Goal: Navigation & Orientation: Find specific page/section

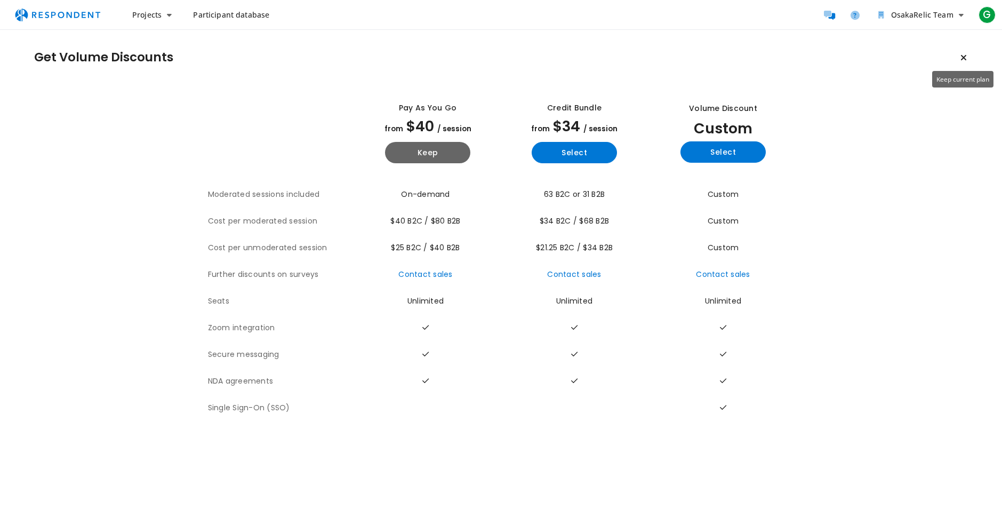
click at [964, 52] on button "Keep current plan" at bounding box center [963, 57] width 21 height 21
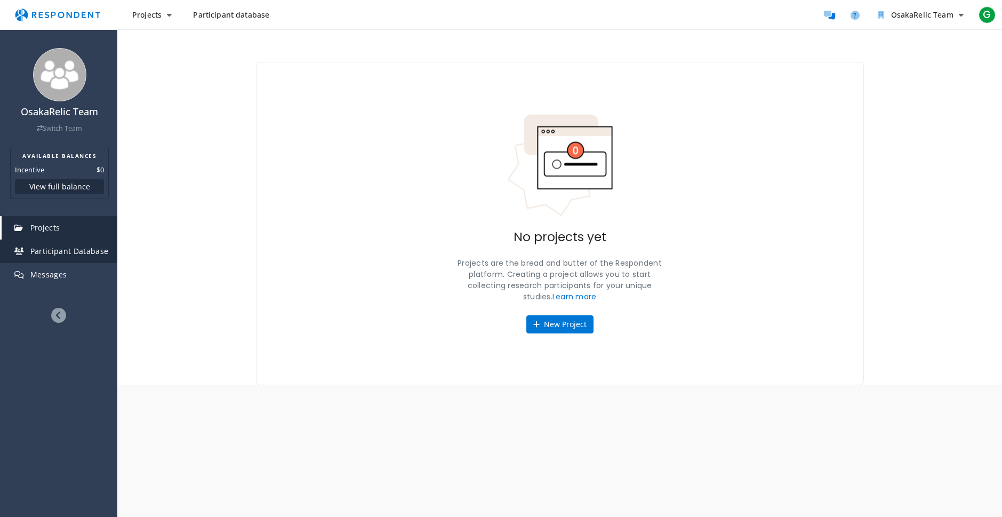
click at [61, 248] on span "Participant Database" at bounding box center [69, 251] width 78 height 10
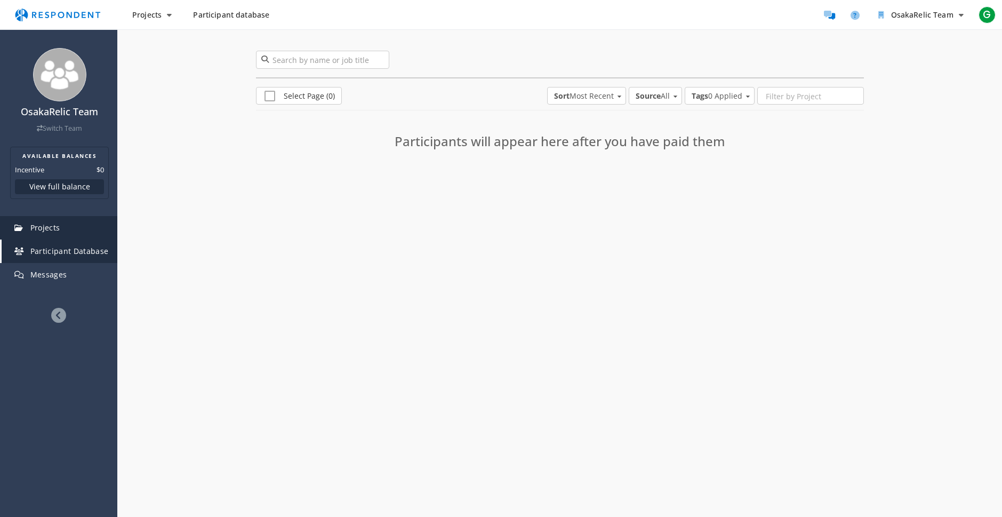
click at [67, 223] on link "Projects" at bounding box center [60, 227] width 116 height 23
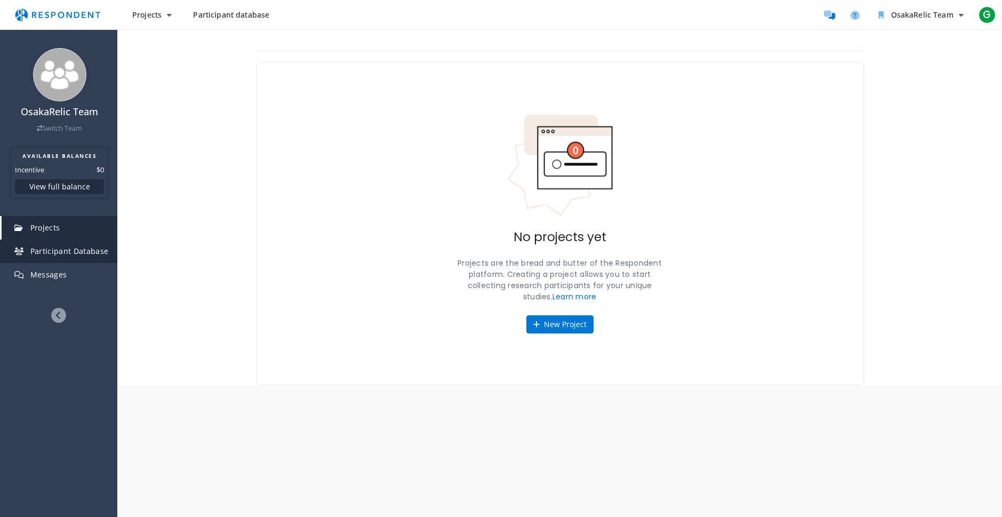
click at [71, 250] on span "Participant Database" at bounding box center [69, 251] width 78 height 10
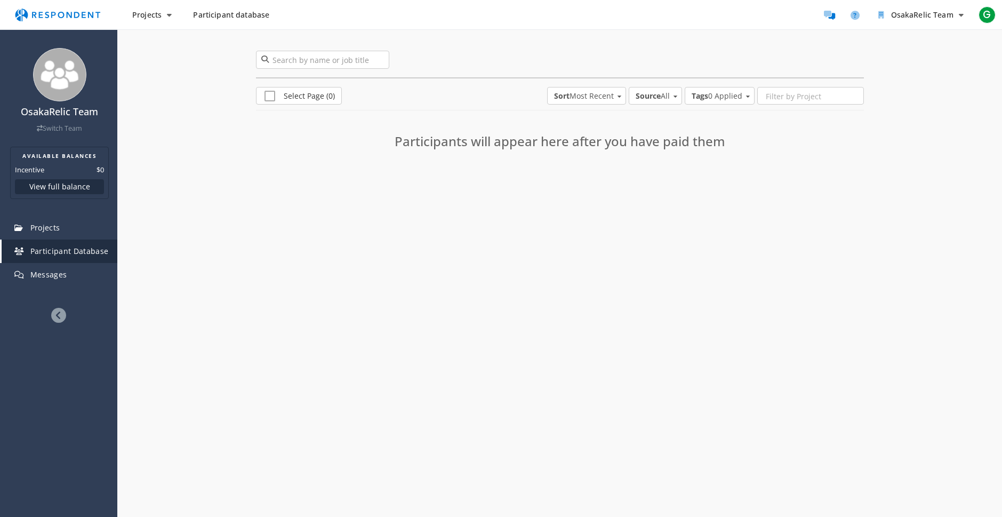
click at [56, 313] on icon at bounding box center [58, 315] width 15 height 15
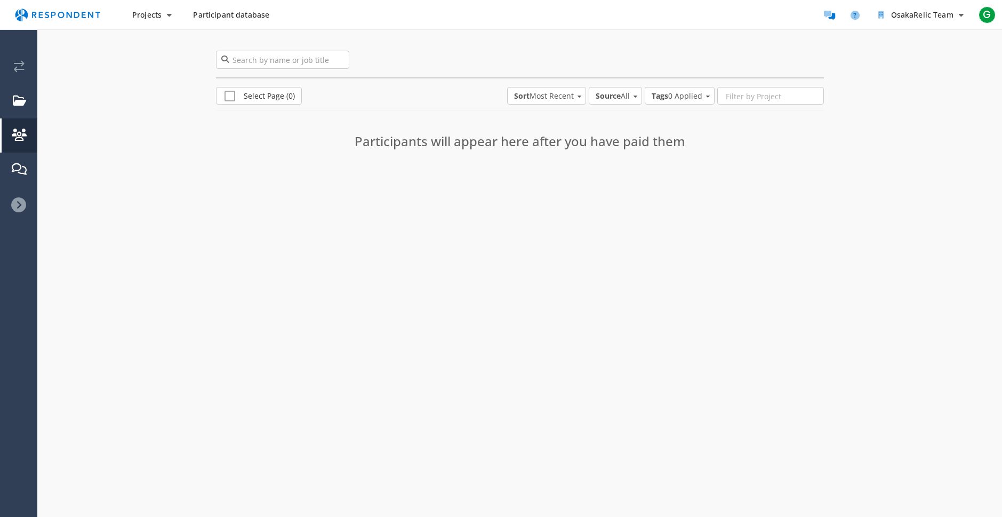
click at [57, 14] on img "Main navigation" at bounding box center [58, 15] width 98 height 20
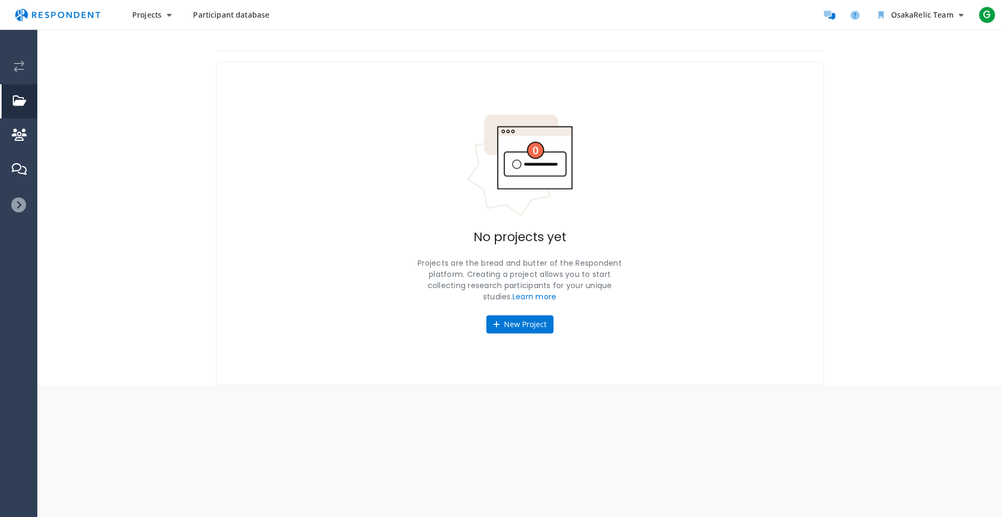
click at [51, 19] on img "Main navigation" at bounding box center [58, 15] width 98 height 20
